Goal: Task Accomplishment & Management: Complete application form

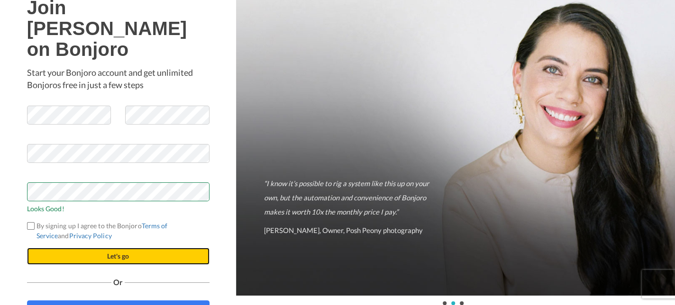
click at [64, 248] on button "Let's go" at bounding box center [118, 256] width 182 height 17
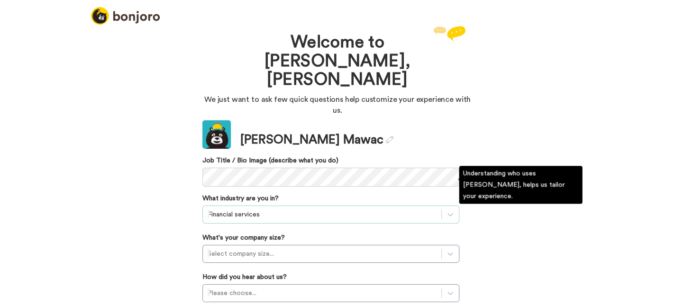
click at [349, 206] on div "Financial services" at bounding box center [330, 215] width 257 height 18
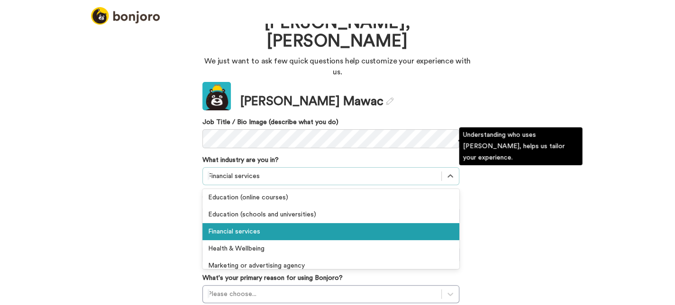
scroll to position [115, 0]
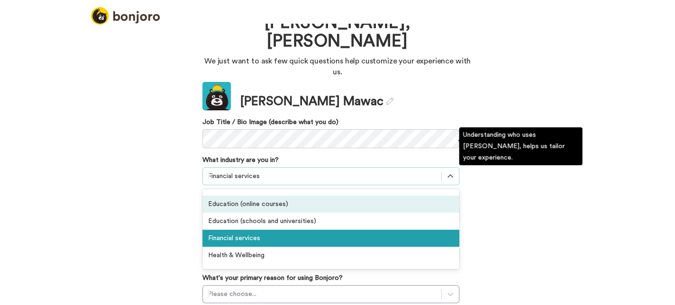
click at [372, 196] on div "Education (online courses)" at bounding box center [330, 204] width 257 height 17
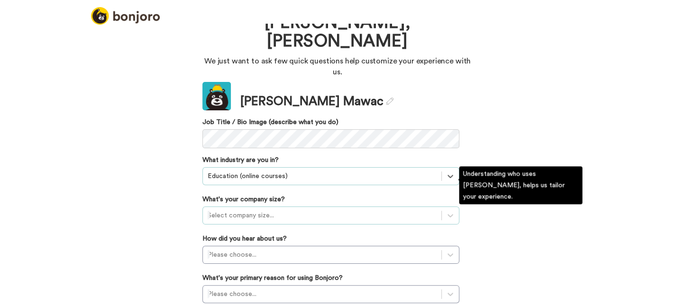
click at [336, 210] on div at bounding box center [322, 215] width 229 height 11
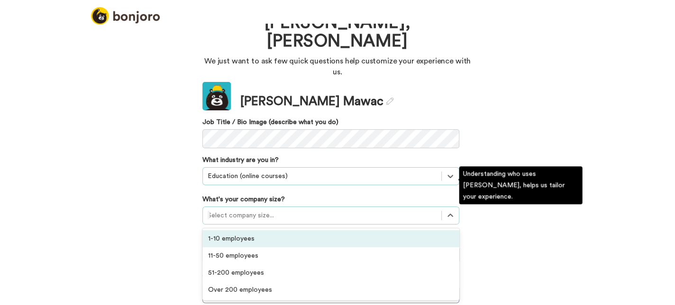
click at [279, 230] on div "1-10 employees" at bounding box center [330, 238] width 257 height 17
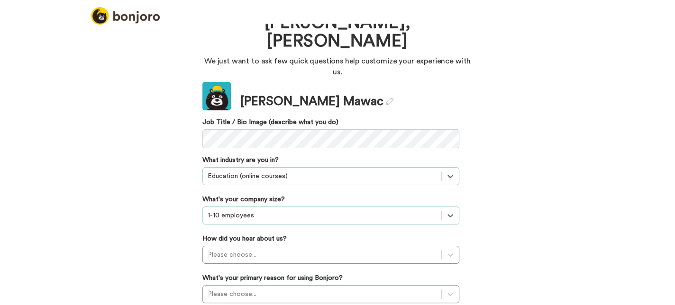
click at [319, 235] on div "Update Danielle Mawac Job Title / Bio Image (describe what you do) What industr…" at bounding box center [330, 219] width 257 height 274
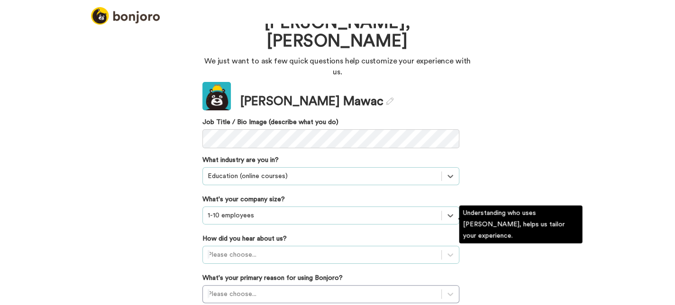
click at [319, 246] on div "Please choose..." at bounding box center [330, 255] width 257 height 18
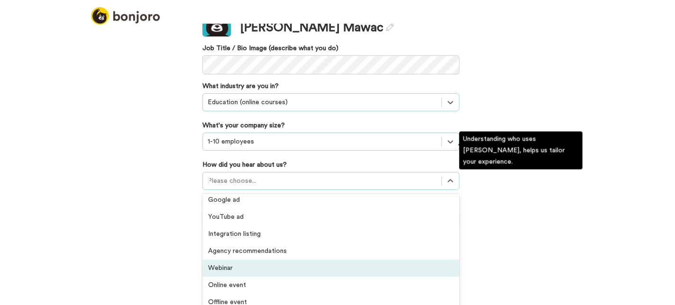
scroll to position [203, 0]
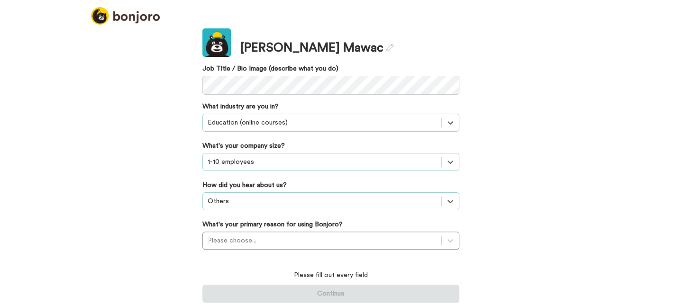
scroll to position [61, 0]
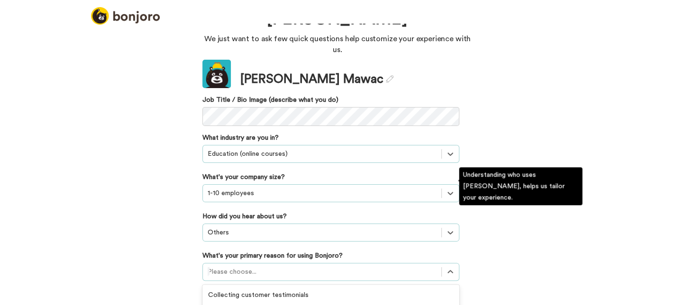
click at [334, 263] on div "option Converting leads focused, 3 of 6. 6 results available. Use Up and Down t…" at bounding box center [330, 272] width 257 height 18
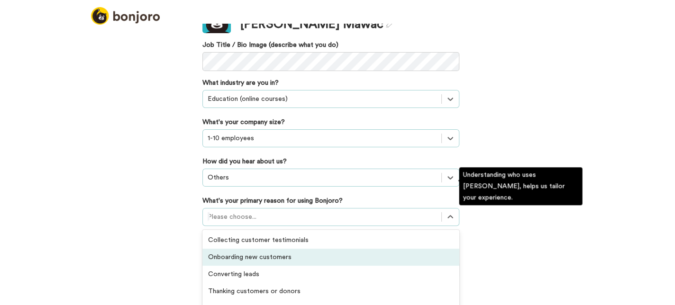
click at [319, 249] on div "Onboarding new customers" at bounding box center [330, 257] width 257 height 17
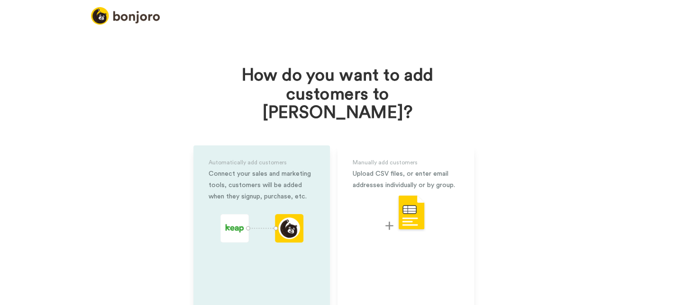
click at [291, 179] on div "Connect your sales and marketing tools, customers will be added when they signu…" at bounding box center [262, 185] width 106 height 34
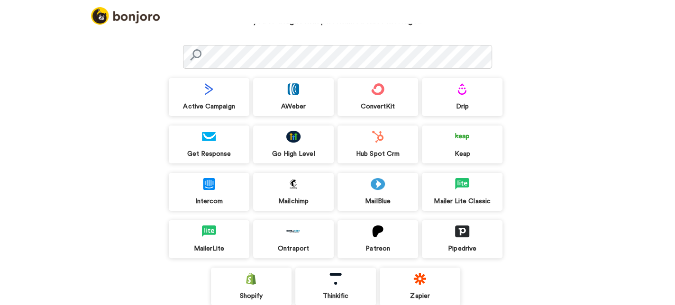
scroll to position [98, 0]
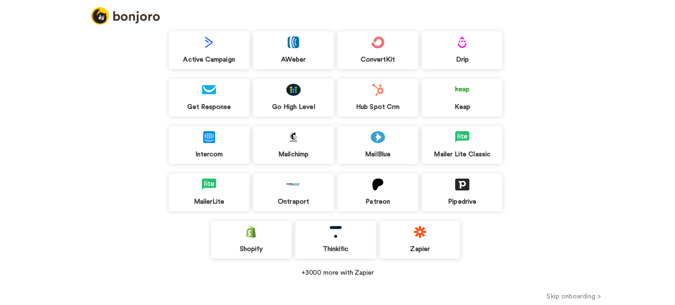
click at [555, 296] on button "Skip onboarding >" at bounding box center [574, 296] width 202 height 10
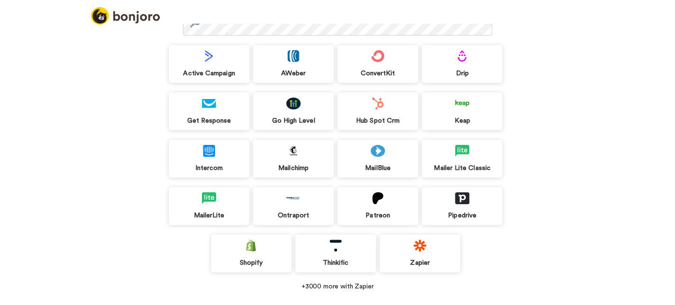
scroll to position [83, 0]
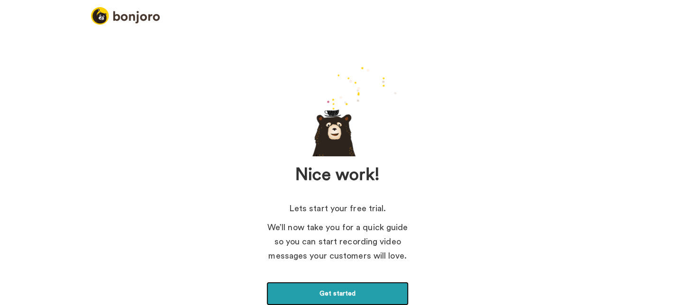
click at [390, 291] on link "Get started" at bounding box center [337, 294] width 142 height 24
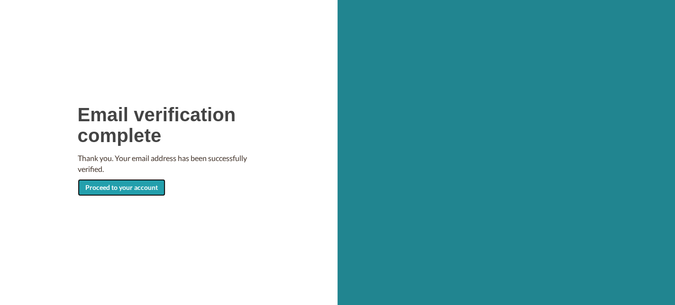
drag, startPoint x: 0, startPoint y: 0, endPoint x: 150, endPoint y: 191, distance: 243.4
click at [150, 191] on link "Proceed to your account" at bounding box center [122, 187] width 88 height 17
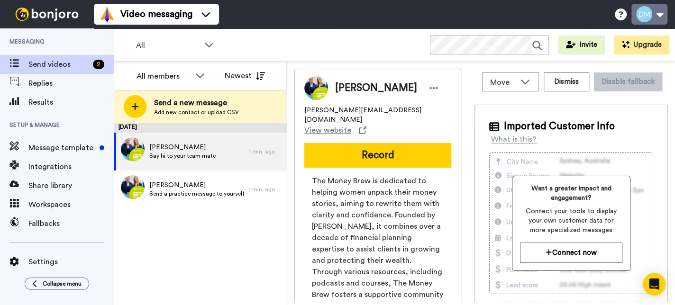
click at [655, 13] on button at bounding box center [649, 14] width 36 height 21
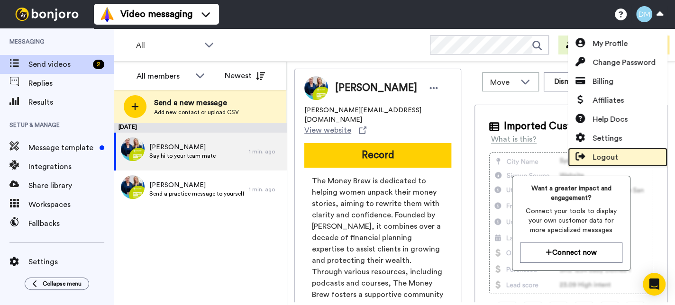
click at [610, 153] on span "Logout" at bounding box center [605, 157] width 26 height 11
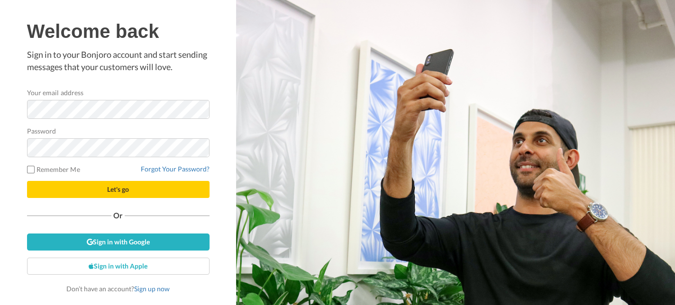
click at [195, 108] on keeper-lock "Open Keeper Popup" at bounding box center [197, 109] width 11 height 11
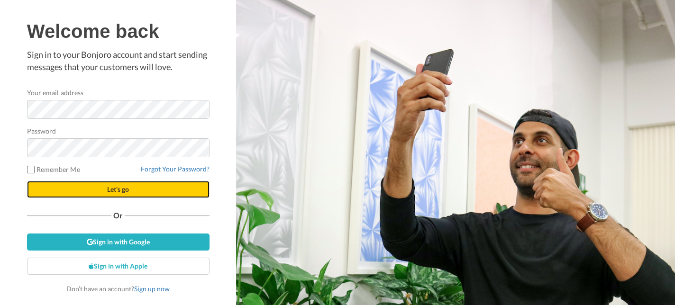
click at [127, 190] on span "Let's go" at bounding box center [118, 189] width 22 height 8
